Goal: Task Accomplishment & Management: Manage account settings

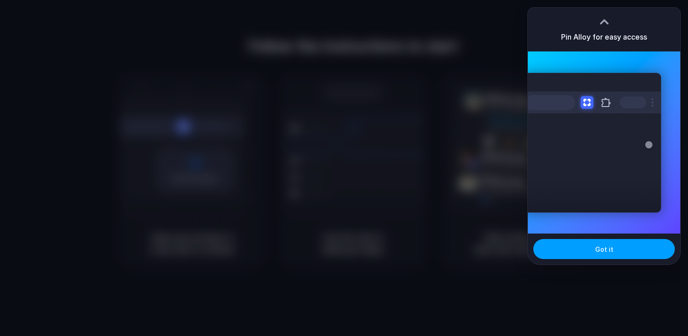
click at [581, 254] on button "Got it" at bounding box center [603, 249] width 141 height 20
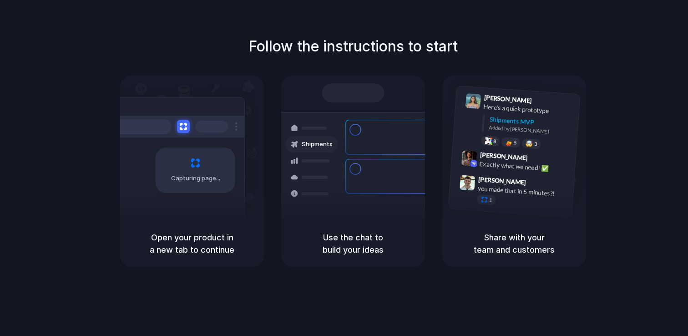
click at [460, 280] on div "Follow the instructions to start Capturing page Open your product in a new tab …" at bounding box center [353, 177] width 706 height 354
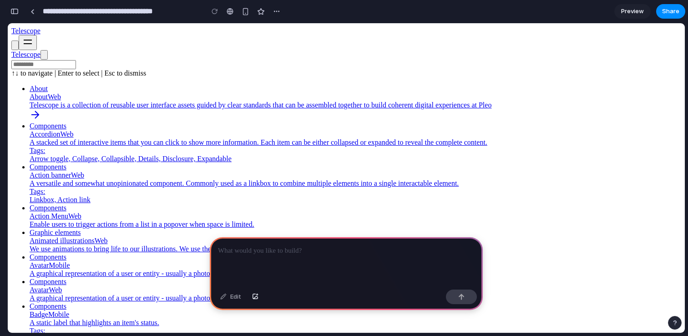
click at [52, 60] on circle at bounding box center [49, 62] width 5 height 5
click at [40, 52] on link "Telescope" at bounding box center [25, 54] width 29 height 8
click at [74, 69] on input at bounding box center [43, 64] width 65 height 9
click at [140, 53] on div "Telescope" at bounding box center [346, 55] width 670 height 10
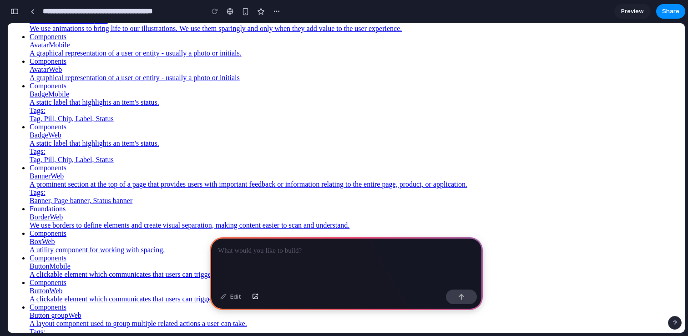
scroll to position [222, 0]
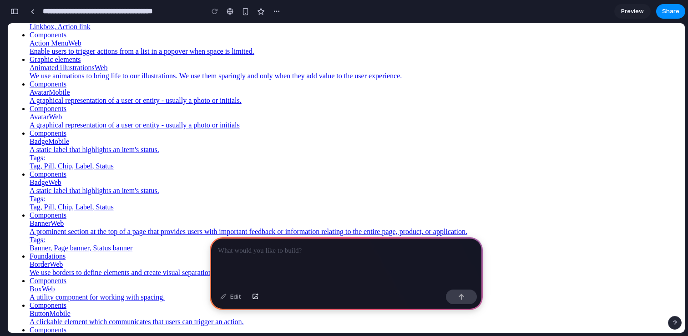
scroll to position [136, 0]
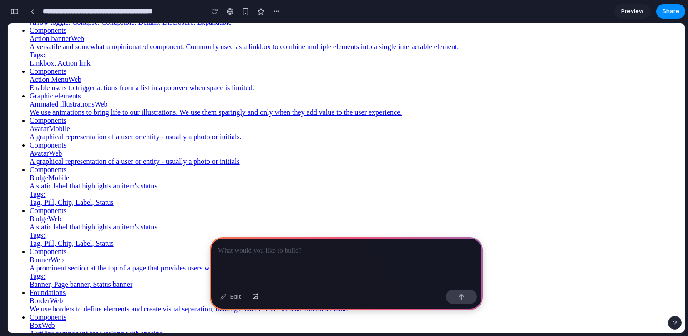
click at [261, 258] on div at bounding box center [346, 261] width 273 height 49
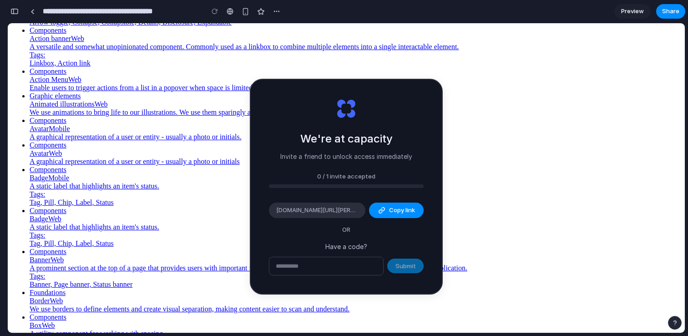
click at [326, 262] on input "text" at bounding box center [326, 266] width 114 height 18
click at [349, 226] on span "OR" at bounding box center [346, 229] width 23 height 9
click at [393, 257] on div "Submit" at bounding box center [346, 266] width 155 height 19
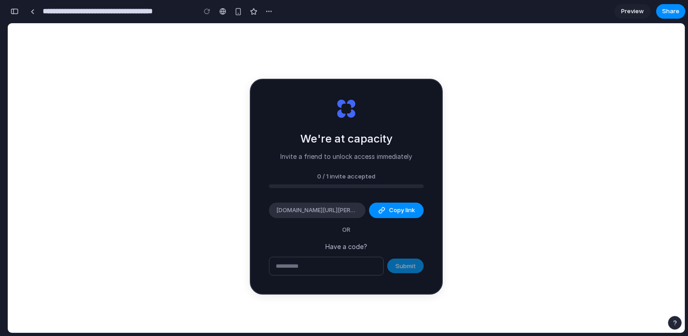
type input "**********"
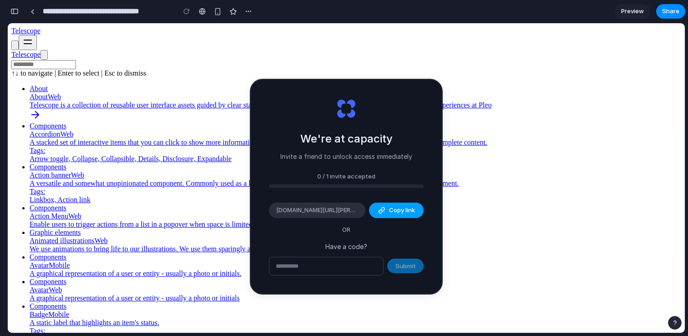
click at [379, 210] on div "button" at bounding box center [381, 209] width 7 height 7
click at [346, 266] on input "text" at bounding box center [326, 266] width 114 height 18
click at [26, 11] on link at bounding box center [32, 12] width 14 height 14
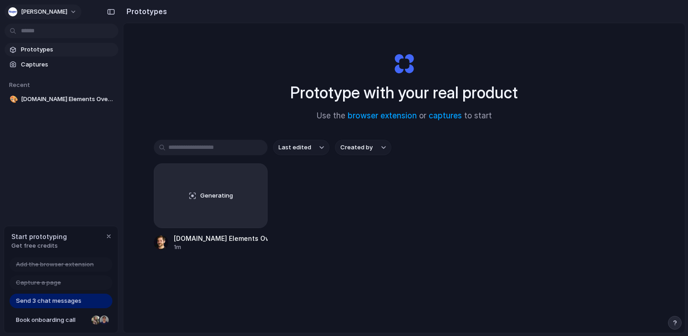
click at [44, 11] on button "[PERSON_NAME]" at bounding box center [43, 12] width 77 height 15
click at [152, 220] on div "Settings Invite members Change theme Sign out" at bounding box center [344, 168] width 688 height 336
click at [144, 202] on div "Prototype with your real product Use the browser extension or captures to start…" at bounding box center [403, 202] width 561 height 358
click at [106, 235] on div "button" at bounding box center [108, 235] width 7 height 7
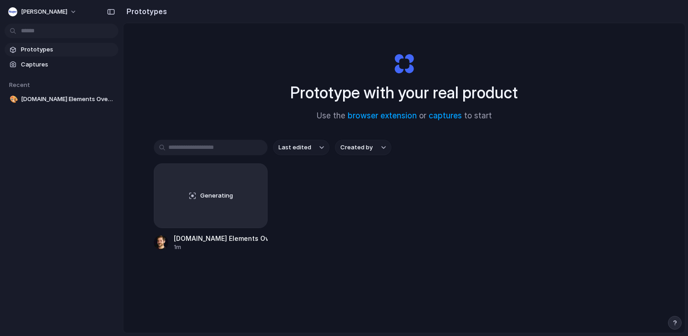
click at [86, 124] on div "Prototypes Captures Recent 🎨 [DOMAIN_NAME] Elements Overview" at bounding box center [61, 112] width 123 height 225
click at [81, 100] on span "[DOMAIN_NAME] Elements Overview" at bounding box center [68, 99] width 94 height 9
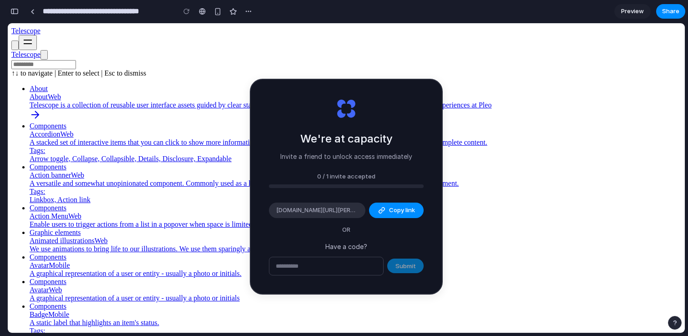
click at [14, 10] on div "button" at bounding box center [14, 11] width 8 height 6
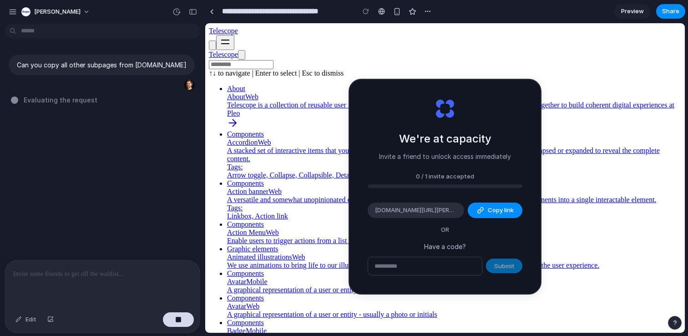
click at [93, 277] on p at bounding box center [102, 273] width 178 height 11
click at [44, 13] on span "[PERSON_NAME]" at bounding box center [57, 11] width 46 height 9
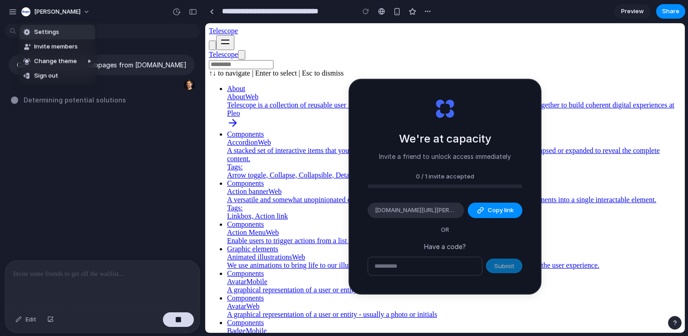
click at [47, 35] on span "Settings" at bounding box center [46, 32] width 25 height 9
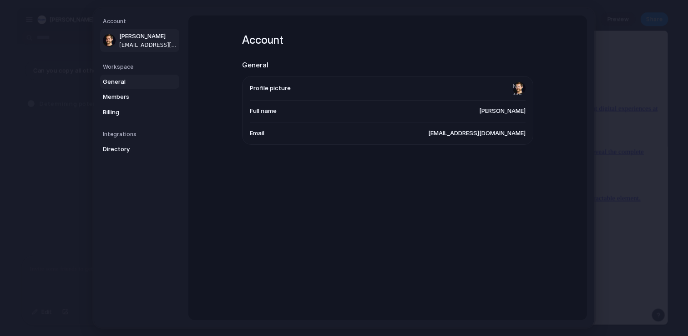
click at [119, 85] on span "General" at bounding box center [132, 81] width 58 height 9
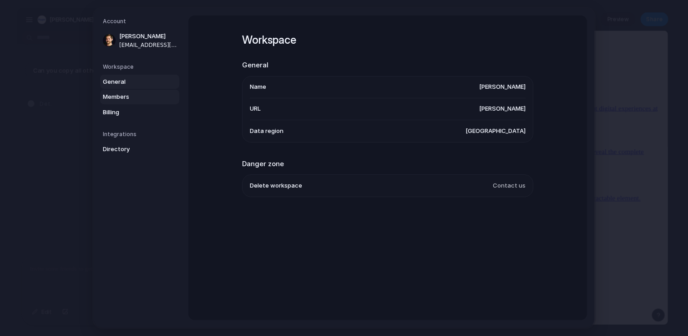
click at [117, 95] on span "Members" at bounding box center [132, 96] width 58 height 9
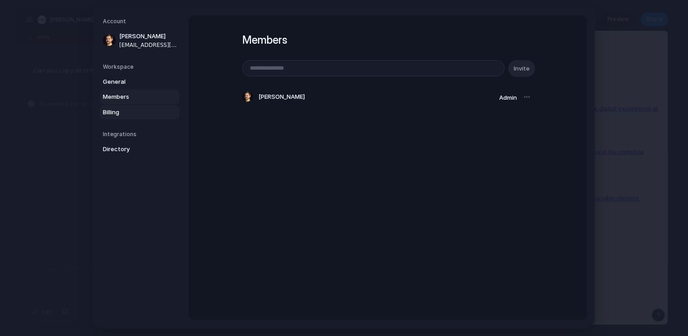
click at [115, 111] on span "Billing" at bounding box center [132, 112] width 58 height 9
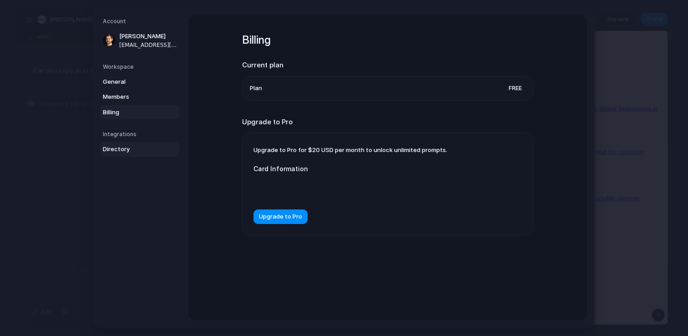
click at [114, 149] on span "Directory" at bounding box center [132, 149] width 58 height 9
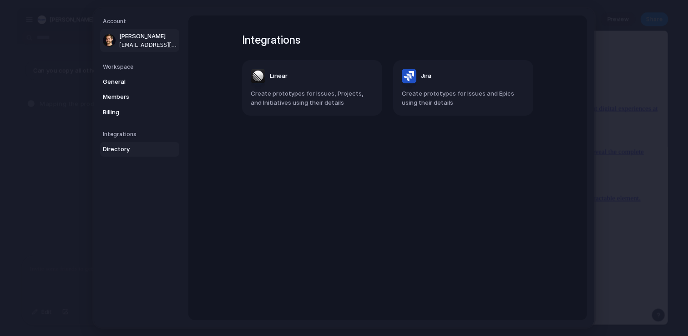
click at [136, 40] on span "[PERSON_NAME]" at bounding box center [148, 36] width 58 height 9
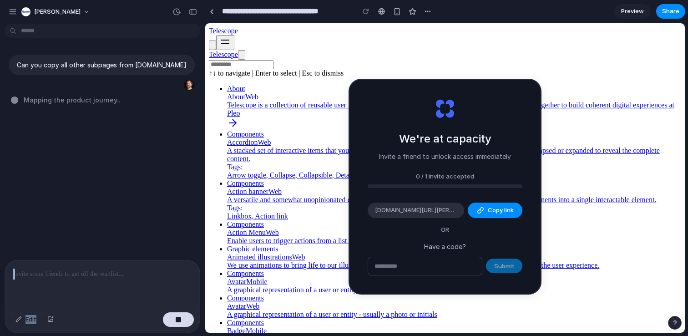
drag, startPoint x: 181, startPoint y: 317, endPoint x: 124, endPoint y: 161, distance: 167.1
click at [124, 161] on div "Can you copy all other subpages from [DOMAIN_NAME] Mapping the product journey …" at bounding box center [102, 181] width 205 height 308
click at [31, 13] on div "[PERSON_NAME]" at bounding box center [50, 11] width 59 height 9
click at [15, 10] on div "Settings Invite members Change theme Sign out" at bounding box center [344, 168] width 688 height 336
click at [15, 10] on div "button" at bounding box center [13, 12] width 8 height 8
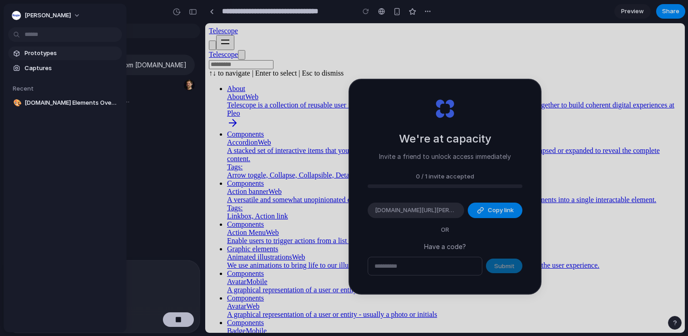
click at [40, 50] on span "Prototypes" at bounding box center [72, 53] width 94 height 9
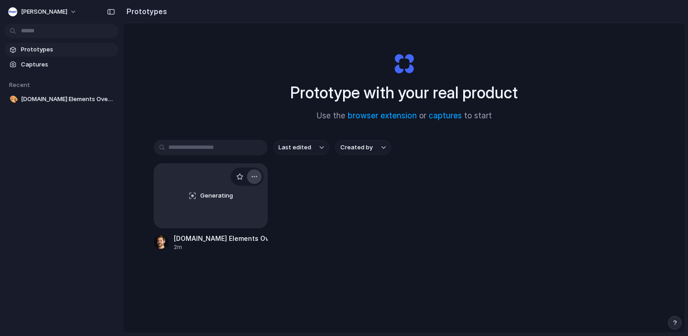
click at [253, 177] on div "button" at bounding box center [254, 176] width 7 height 7
click at [206, 240] on div "Delete" at bounding box center [215, 241] width 30 height 9
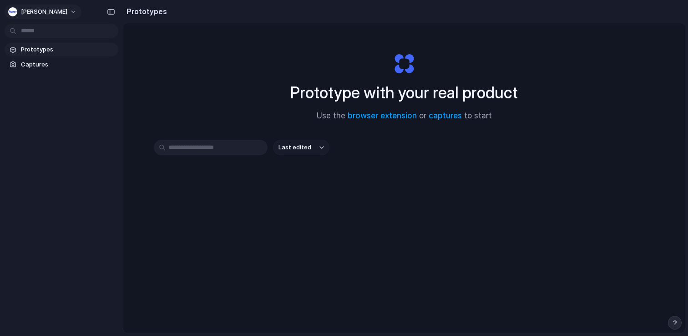
click at [39, 12] on button "[PERSON_NAME]" at bounding box center [43, 12] width 77 height 15
click at [42, 32] on span "Settings" at bounding box center [33, 32] width 25 height 9
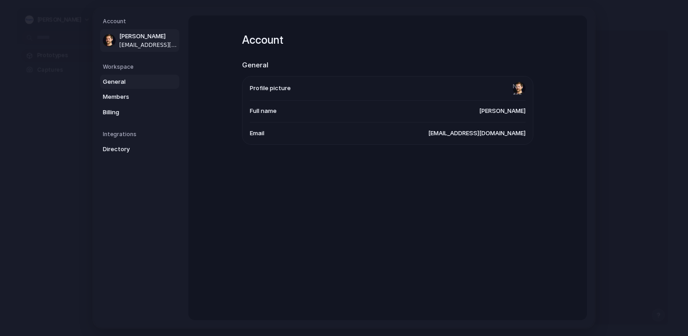
click at [124, 79] on span "General" at bounding box center [132, 81] width 58 height 9
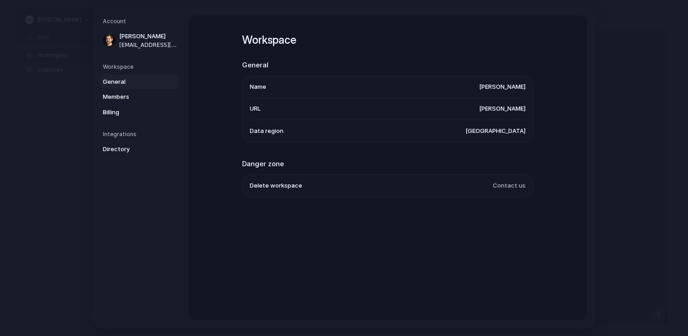
click at [274, 189] on span "Delete workspace" at bounding box center [276, 185] width 52 height 9
click at [272, 191] on span "Delete workspace" at bounding box center [276, 185] width 52 height 9
click at [269, 161] on h2 "Danger zone" at bounding box center [387, 164] width 291 height 10
click at [506, 189] on span "Contact us" at bounding box center [509, 185] width 33 height 9
click at [116, 95] on span "Members" at bounding box center [132, 96] width 58 height 9
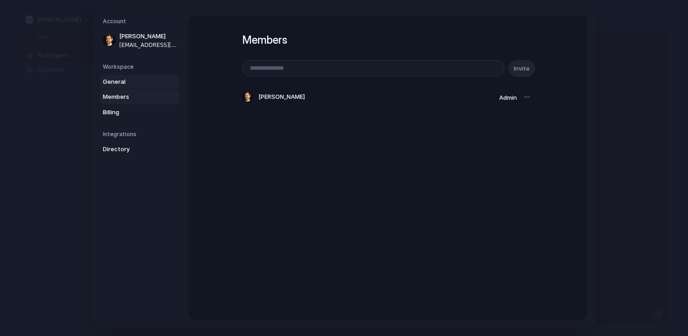
click at [119, 89] on link "General" at bounding box center [139, 82] width 79 height 15
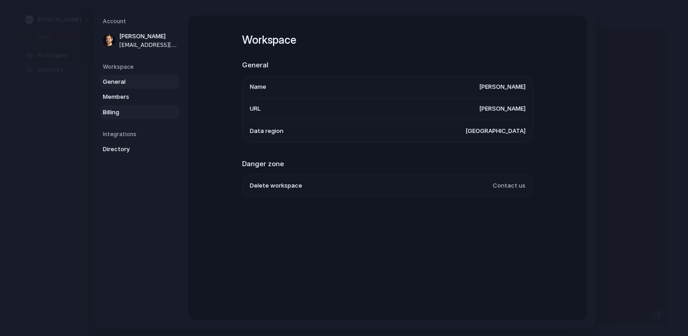
click at [119, 107] on link "Billing" at bounding box center [139, 112] width 79 height 15
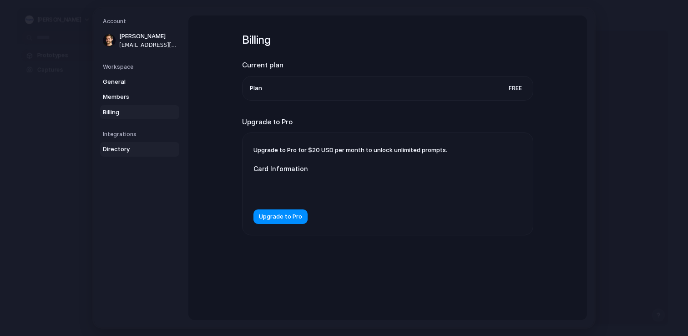
click at [121, 144] on link "Directory" at bounding box center [139, 149] width 79 height 15
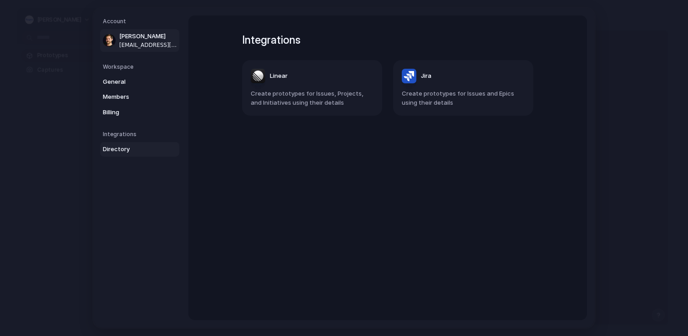
click at [165, 45] on span "[EMAIL_ADDRESS][DOMAIN_NAME]" at bounding box center [148, 45] width 58 height 8
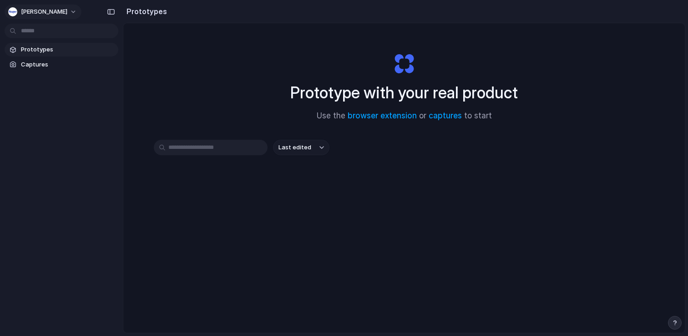
click at [50, 10] on button "[PERSON_NAME]" at bounding box center [43, 12] width 77 height 15
click at [35, 36] on span "Settings" at bounding box center [33, 32] width 25 height 9
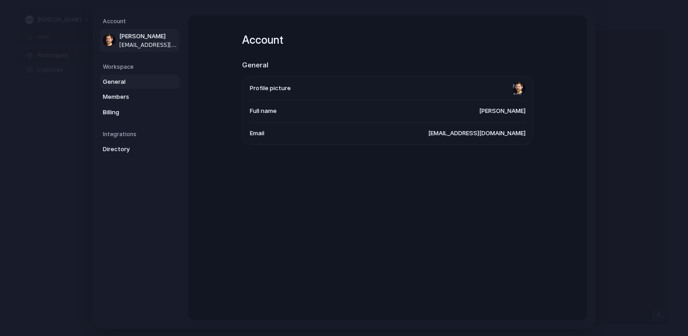
click at [114, 85] on span "General" at bounding box center [132, 81] width 58 height 9
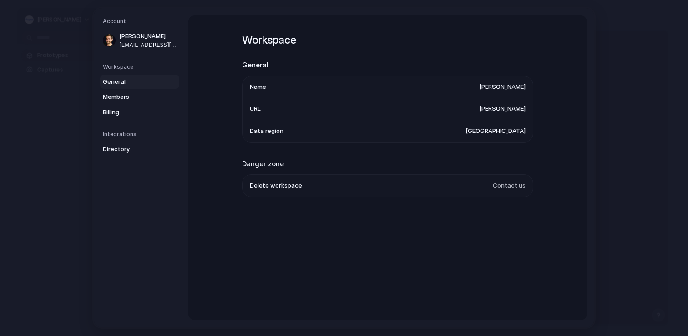
click at [272, 189] on span "Delete workspace" at bounding box center [276, 185] width 52 height 9
click at [267, 189] on span "Delete workspace" at bounding box center [276, 185] width 52 height 9
click at [516, 186] on span "Contact us" at bounding box center [509, 185] width 33 height 9
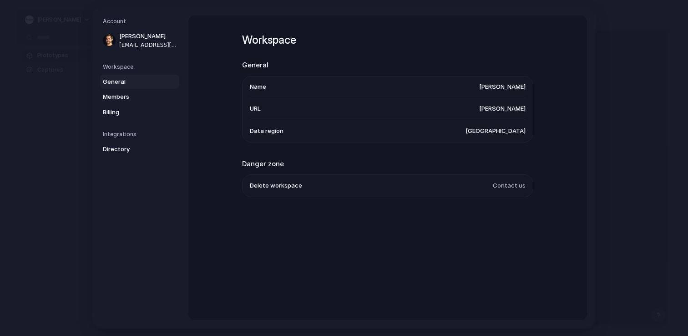
drag, startPoint x: 495, startPoint y: 184, endPoint x: 544, endPoint y: 187, distance: 48.7
click at [544, 187] on div "Workspace General Name [PERSON_NAME] URL [PERSON_NAME] Data region [GEOGRAPHIC_…" at bounding box center [387, 167] width 398 height 304
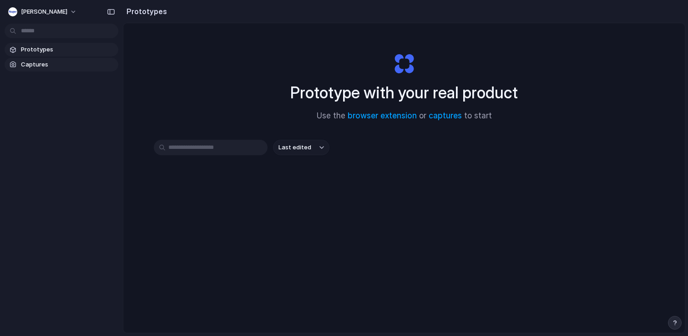
click at [46, 67] on span "Captures" at bounding box center [68, 64] width 94 height 9
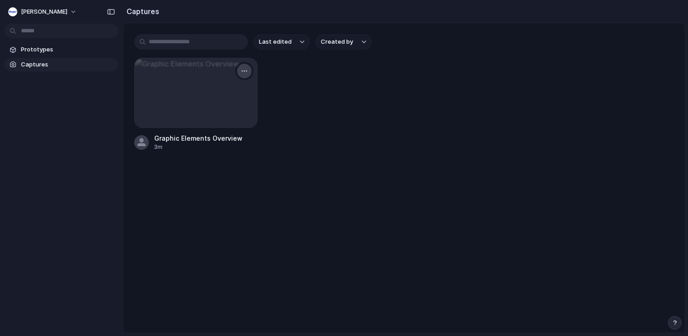
click at [242, 74] on div "button" at bounding box center [244, 70] width 7 height 7
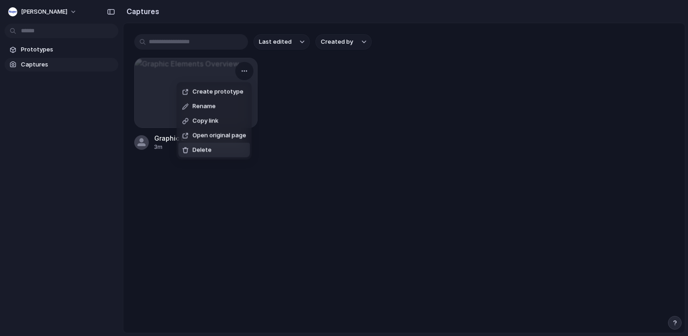
click at [210, 151] on span "Delete" at bounding box center [201, 150] width 19 height 9
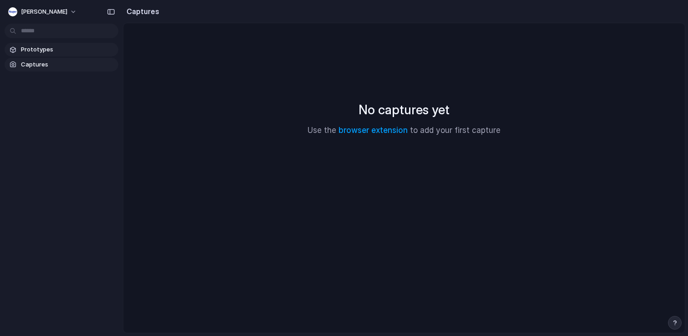
click at [36, 50] on span "Prototypes" at bounding box center [68, 49] width 94 height 9
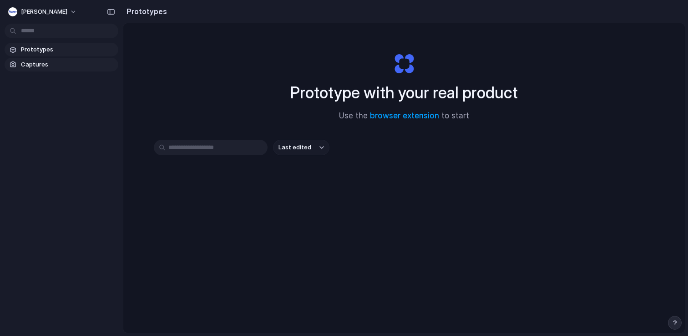
click at [31, 68] on span "Captures" at bounding box center [68, 64] width 94 height 9
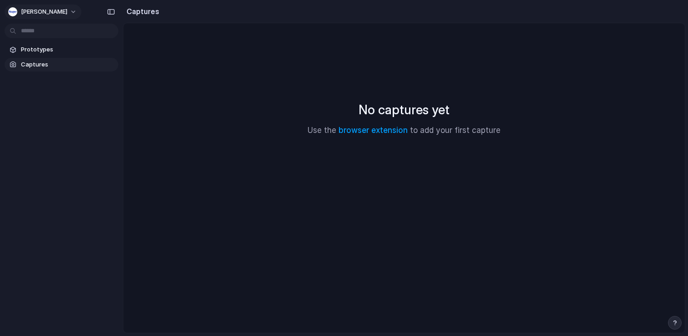
click at [42, 11] on button "[PERSON_NAME]" at bounding box center [43, 12] width 77 height 15
click at [38, 77] on span "Sign out" at bounding box center [33, 75] width 24 height 9
